Goal: Task Accomplishment & Management: Complete application form

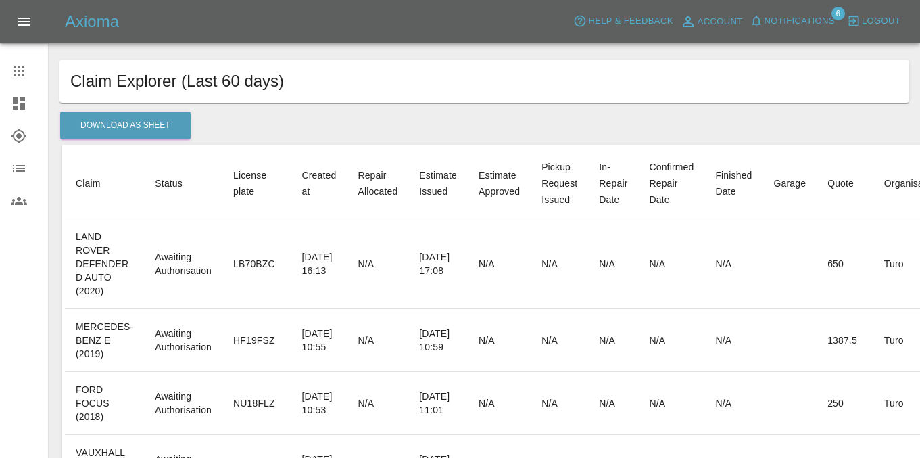
scroll to position [118, 0]
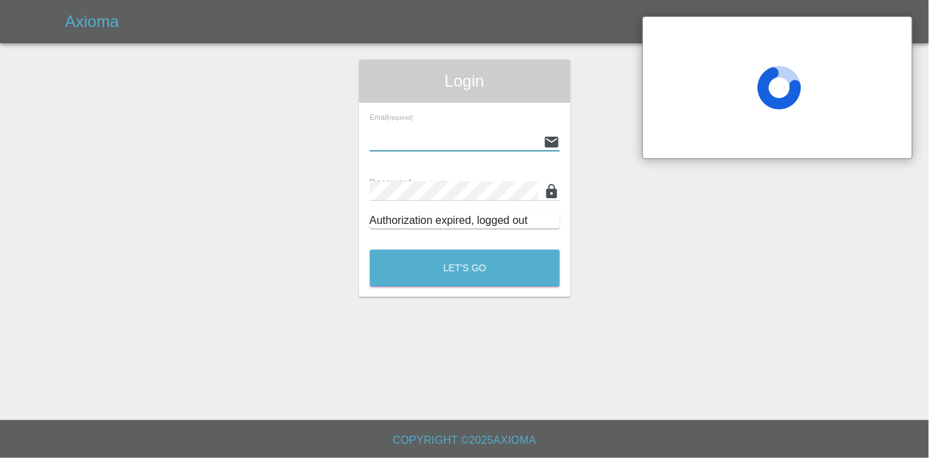
click at [414, 133] on input "text" at bounding box center [454, 142] width 168 height 20
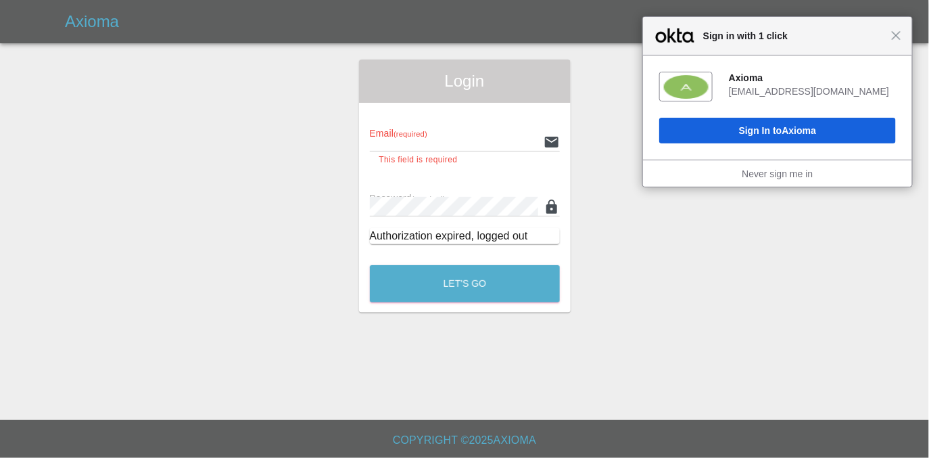
type input "[EMAIL_ADDRESS][DOMAIN_NAME]"
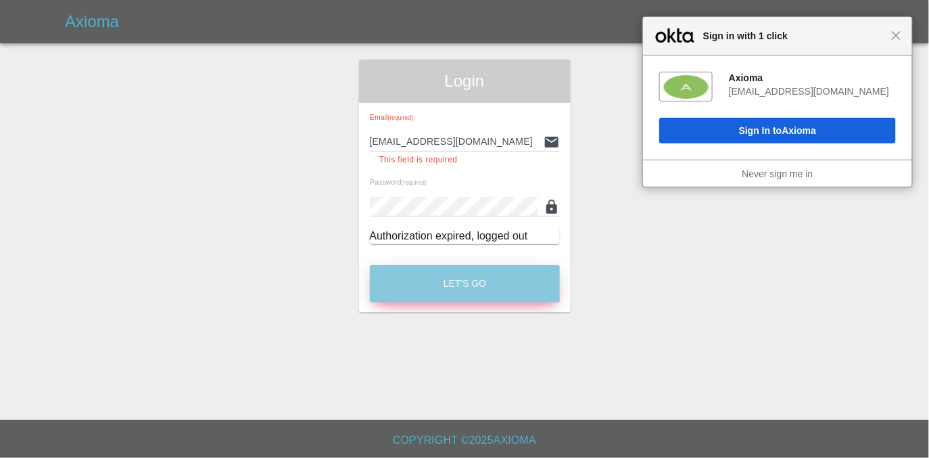
click at [448, 290] on button "Let's Go" at bounding box center [465, 283] width 190 height 37
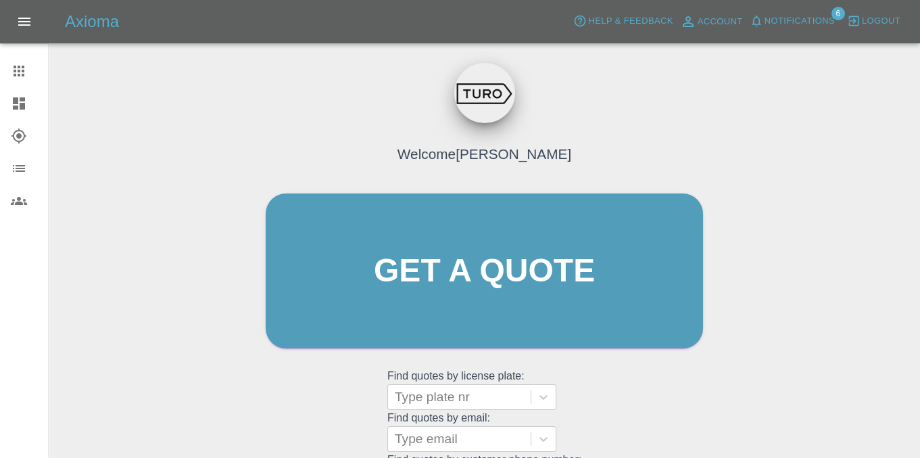
click at [21, 140] on icon at bounding box center [18, 135] width 15 height 15
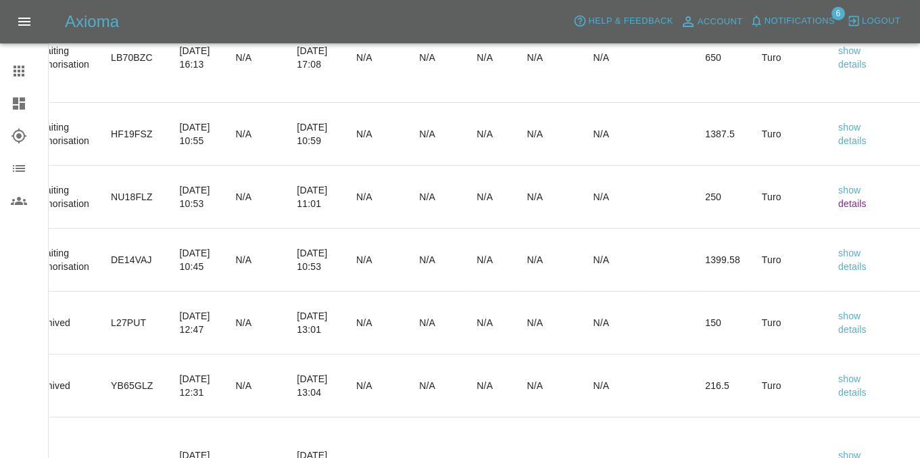
scroll to position [0, 156]
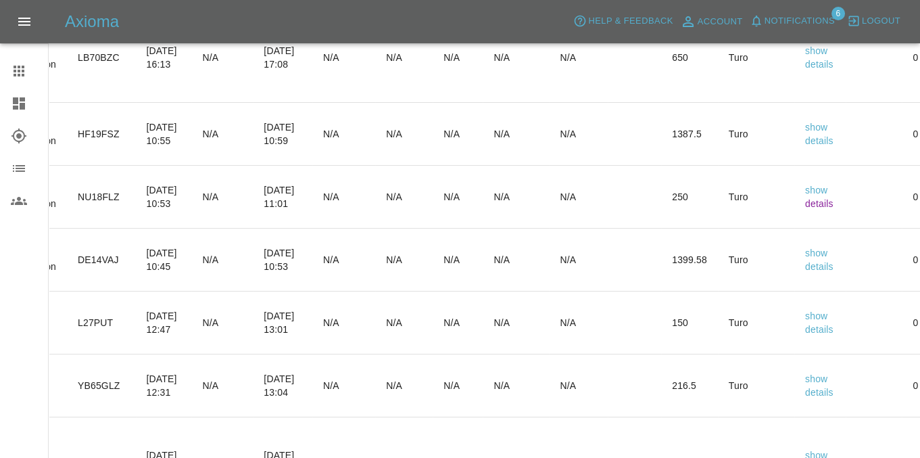
click at [834, 204] on link "details" at bounding box center [819, 203] width 28 height 11
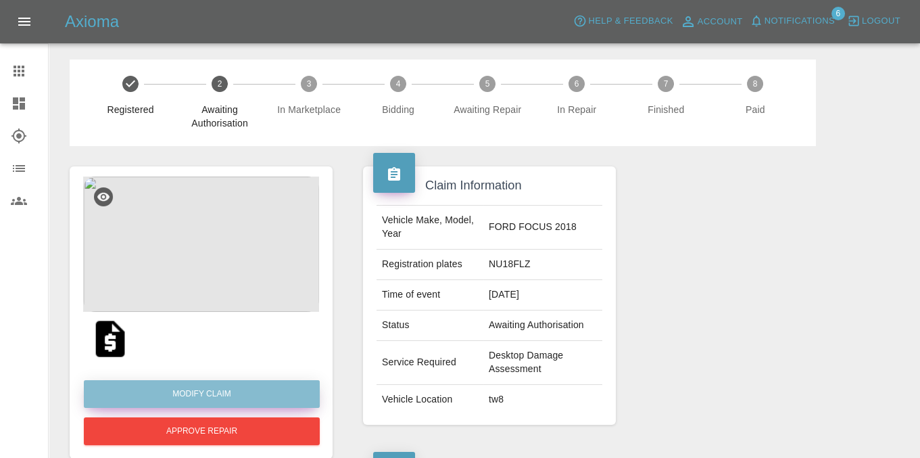
click at [229, 388] on link "Modify Claim" at bounding box center [202, 394] width 236 height 28
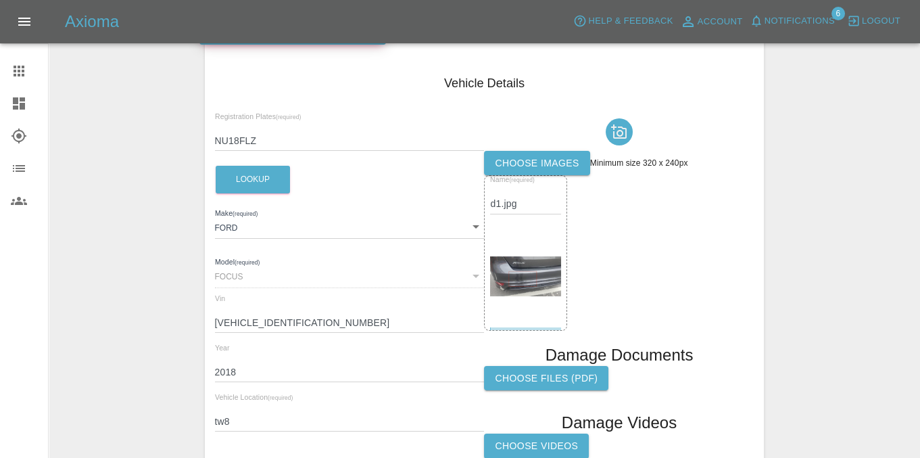
scroll to position [177, 0]
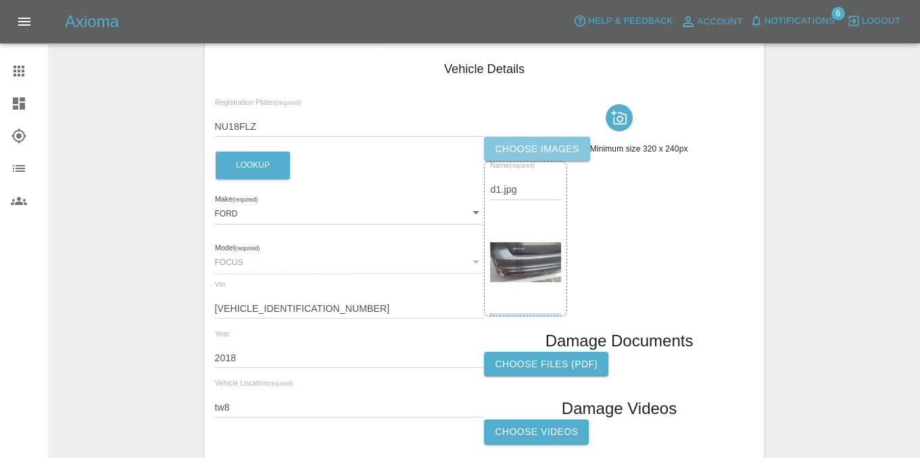
click at [554, 141] on label "Choose images" at bounding box center [536, 149] width 105 height 25
click at [0, 0] on input "Choose images" at bounding box center [0, 0] width 0 height 0
click at [556, 363] on label "Choose files (pdf)" at bounding box center [546, 364] width 124 height 25
click at [0, 0] on input "Choose files (pdf)" at bounding box center [0, 0] width 0 height 0
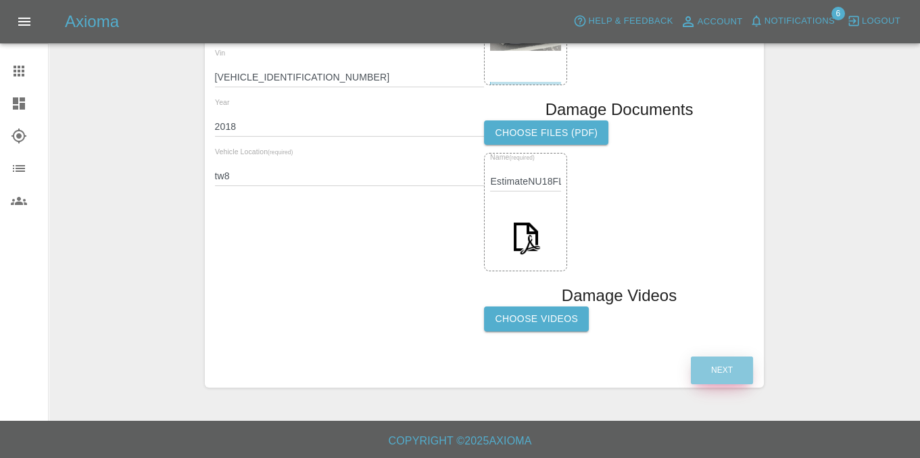
click at [735, 371] on button "Next" at bounding box center [722, 370] width 62 height 28
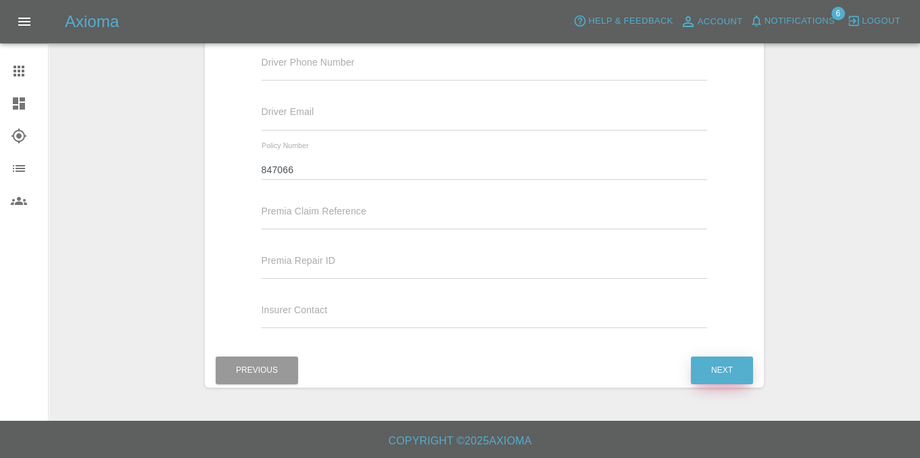
click at [734, 369] on button "Next" at bounding box center [722, 370] width 62 height 28
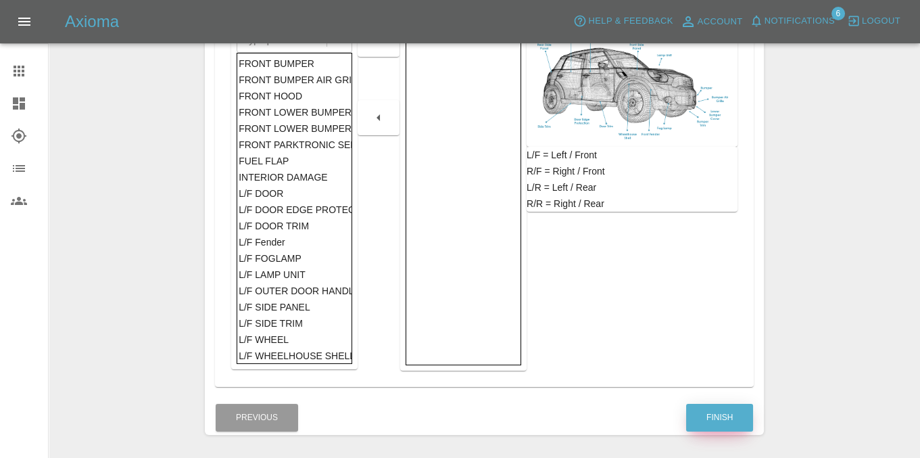
click at [721, 415] on button "Finish" at bounding box center [719, 418] width 67 height 28
